Goal: Task Accomplishment & Management: Use online tool/utility

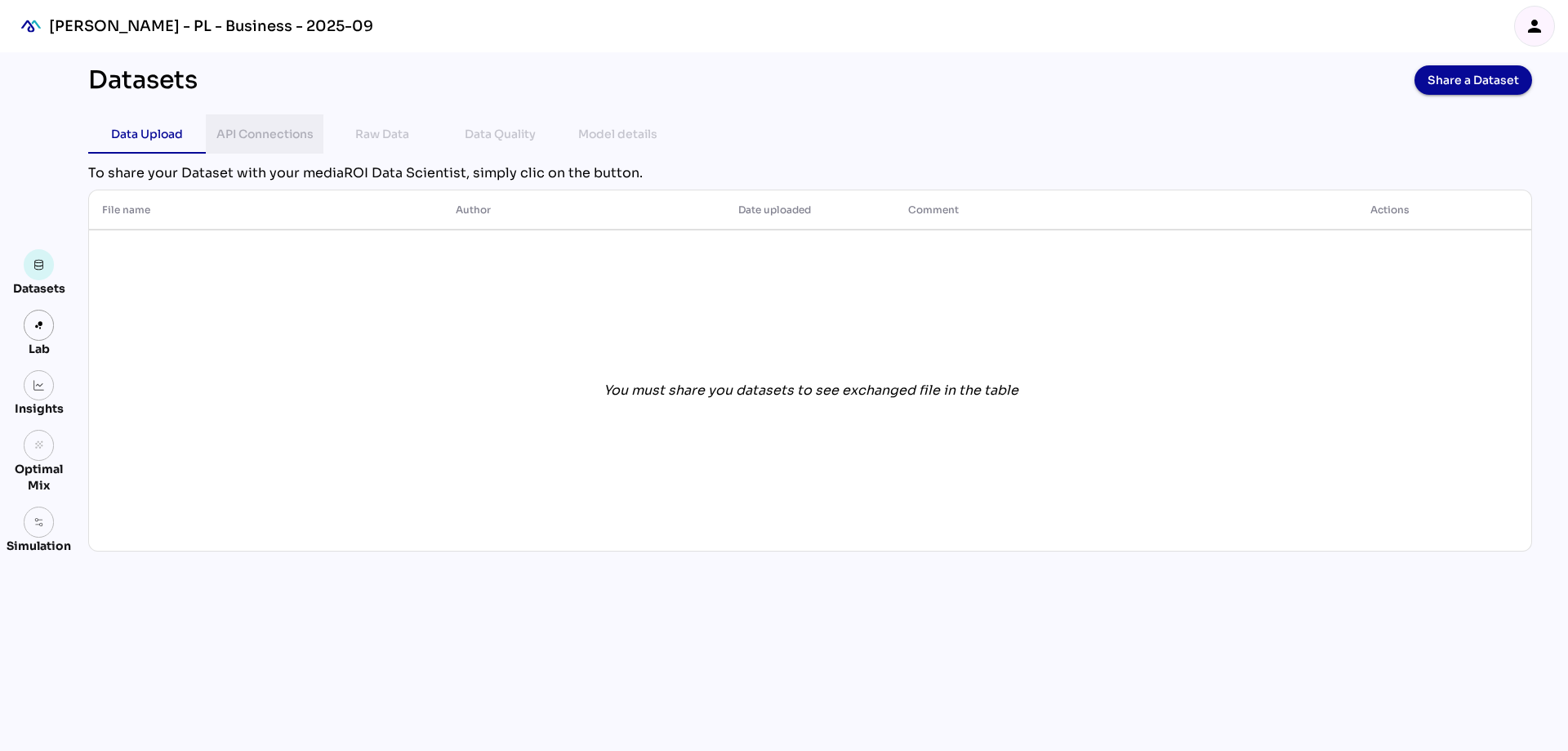
click at [270, 136] on div "API Connections" at bounding box center [265, 134] width 97 height 19
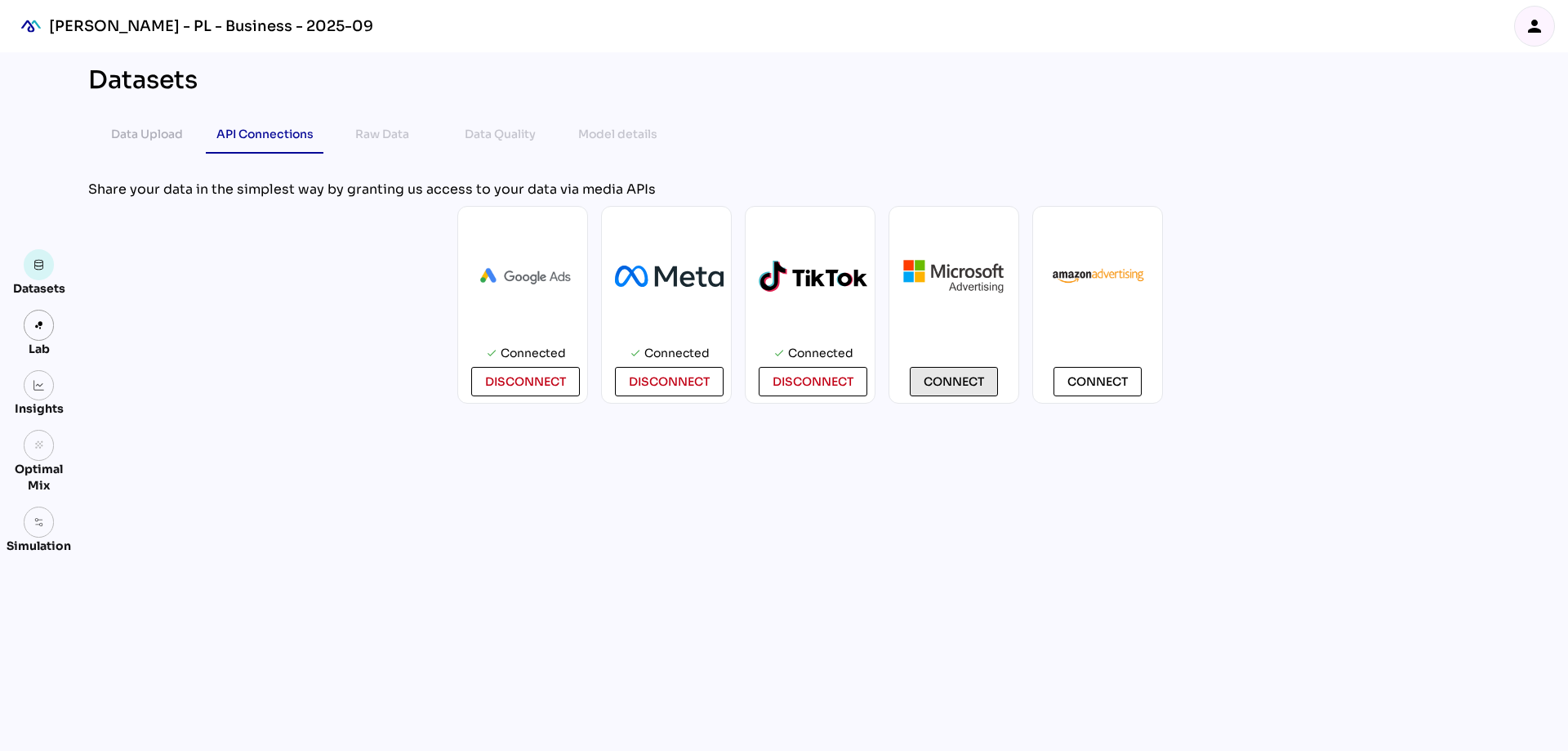
click at [949, 379] on span "Connect" at bounding box center [953, 382] width 61 height 19
